Goal: Check status

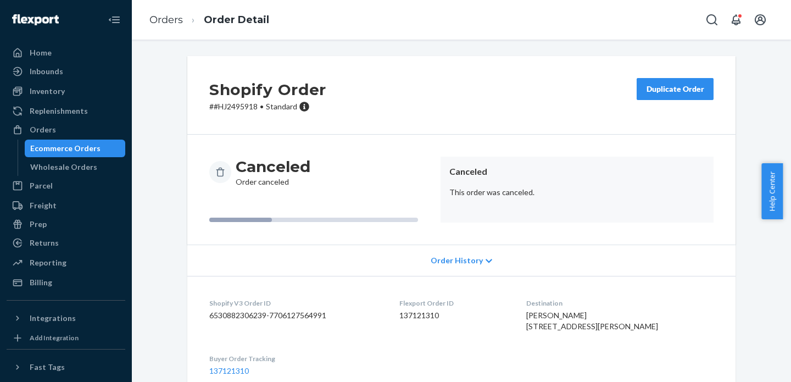
click at [43, 149] on div "Ecommerce Orders" at bounding box center [65, 148] width 70 height 11
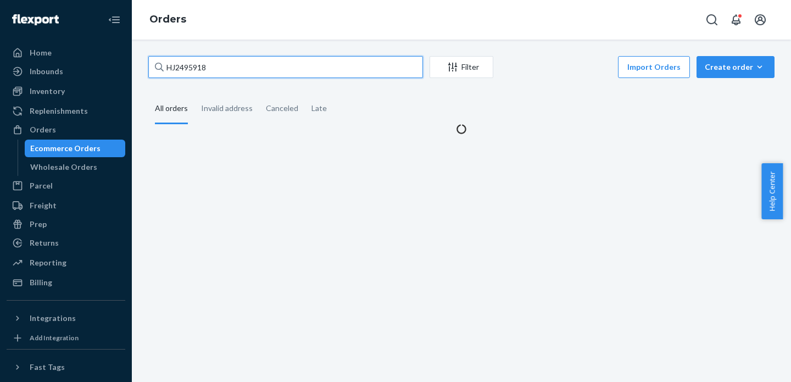
click at [209, 64] on input "HJ2495918" at bounding box center [285, 67] width 275 height 22
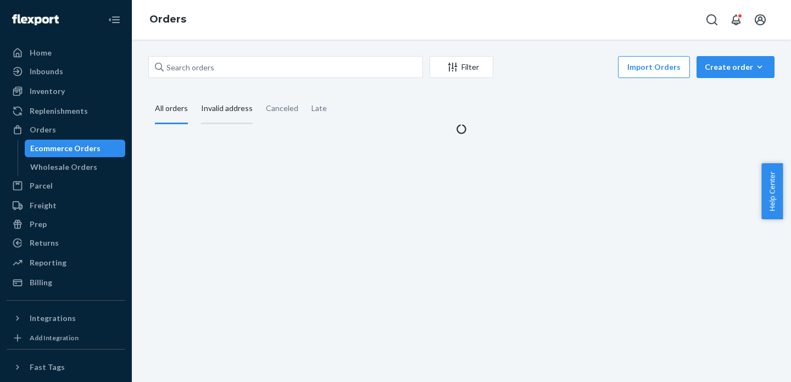
click at [211, 103] on div "Invalid address" at bounding box center [227, 109] width 52 height 30
click at [194, 94] on input "Invalid address" at bounding box center [194, 94] width 0 height 0
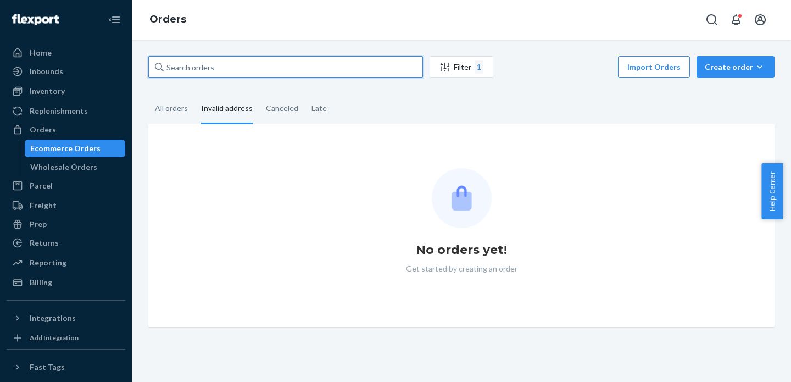
click at [260, 61] on input "text" at bounding box center [285, 67] width 275 height 22
click at [219, 75] on input "text" at bounding box center [285, 67] width 275 height 22
